Goal: Task Accomplishment & Management: Use online tool/utility

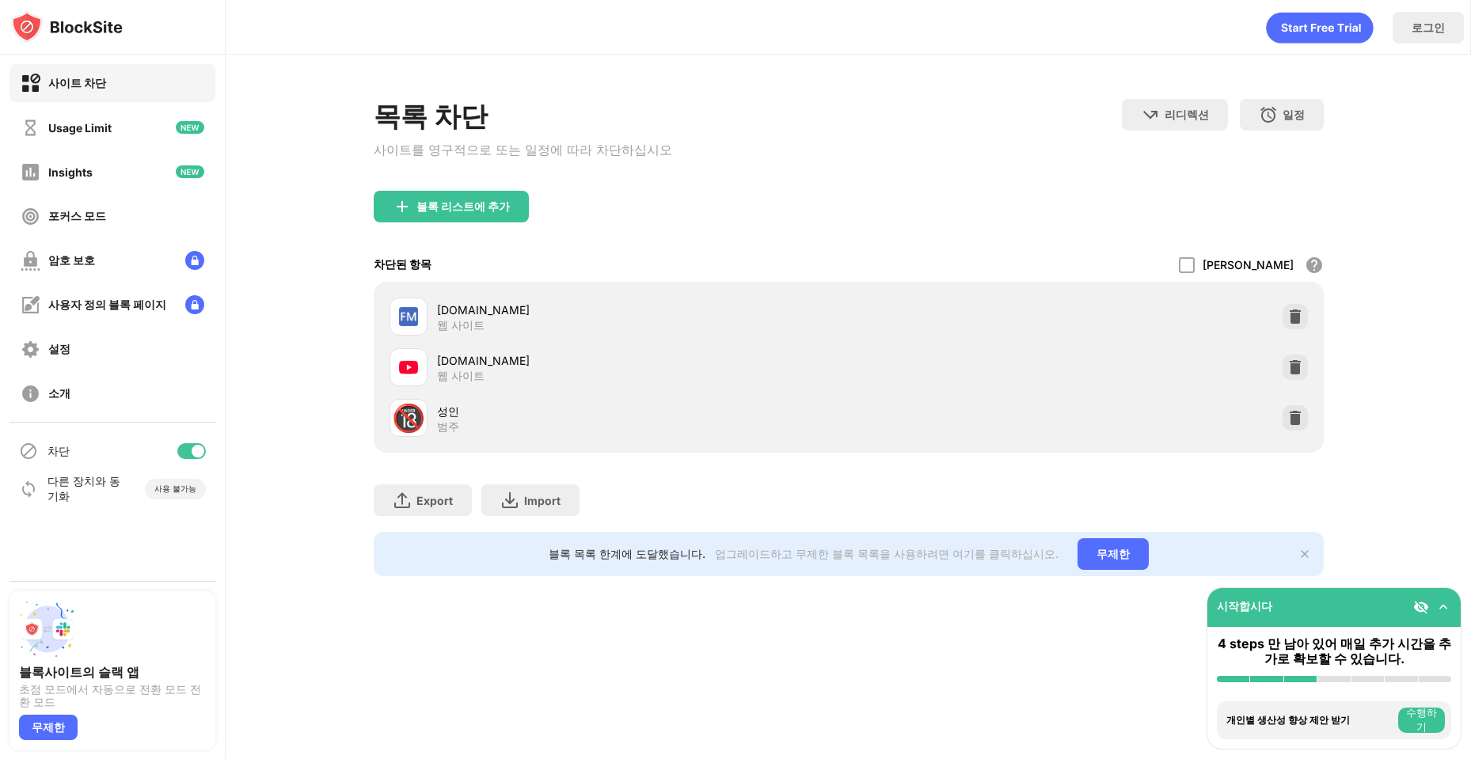
drag, startPoint x: 703, startPoint y: 249, endPoint x: 626, endPoint y: 295, distance: 89.5
click at [703, 248] on div "블록 리스트에 추가" at bounding box center [849, 219] width 950 height 57
click at [1305, 370] on div at bounding box center [1294, 367] width 25 height 25
